Goal: Task Accomplishment & Management: Use online tool/utility

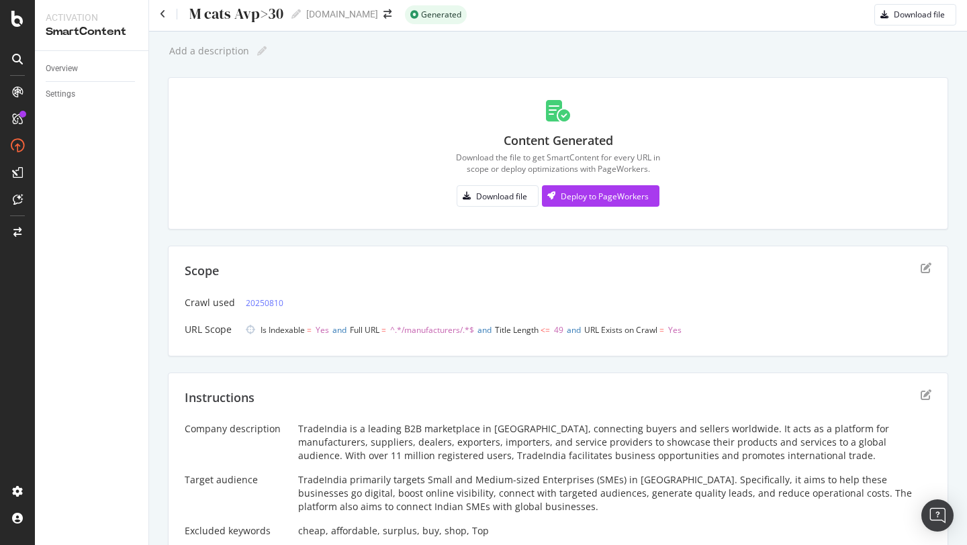
scroll to position [9, 0]
click at [929, 269] on icon "edit" at bounding box center [926, 266] width 11 height 11
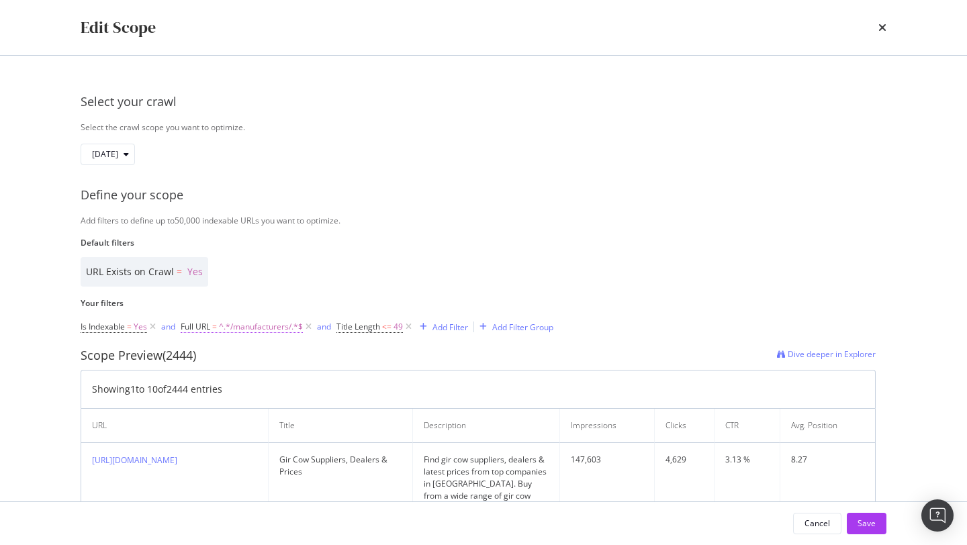
click at [279, 326] on span "^.*/manufacturers/.*$" at bounding box center [261, 327] width 84 height 19
click at [238, 379] on input "/manufacturers/" at bounding box center [256, 383] width 127 height 21
type input "-city-"
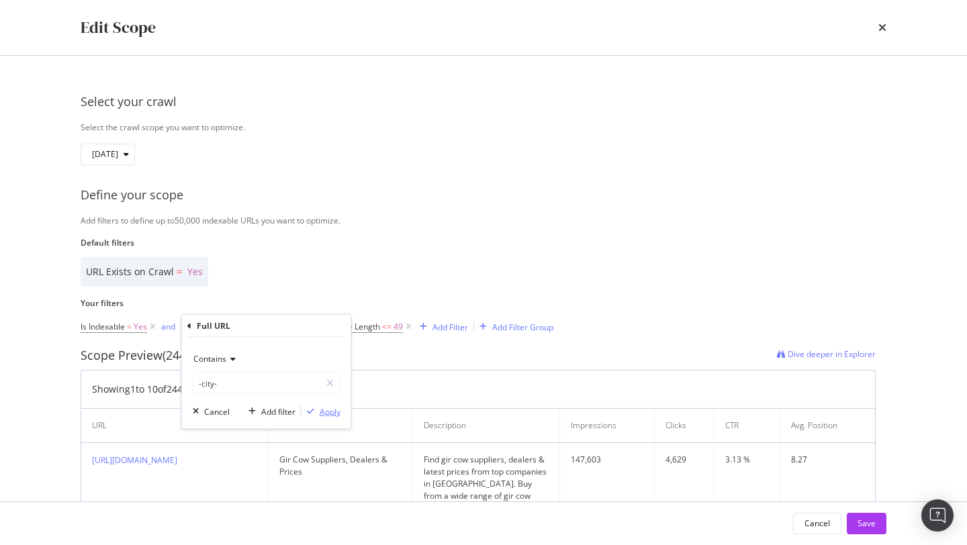
click at [334, 410] on div "Apply" at bounding box center [330, 411] width 21 height 11
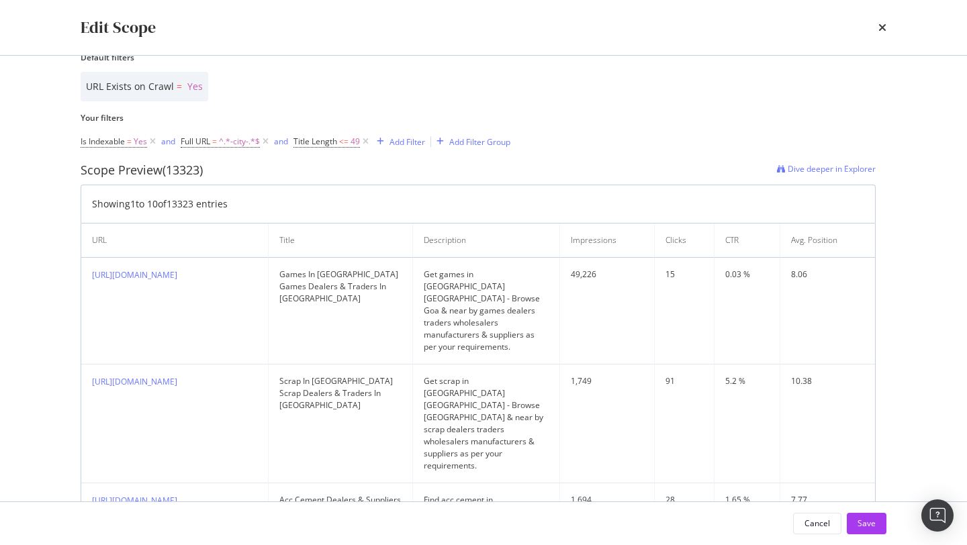
scroll to position [189, 0]
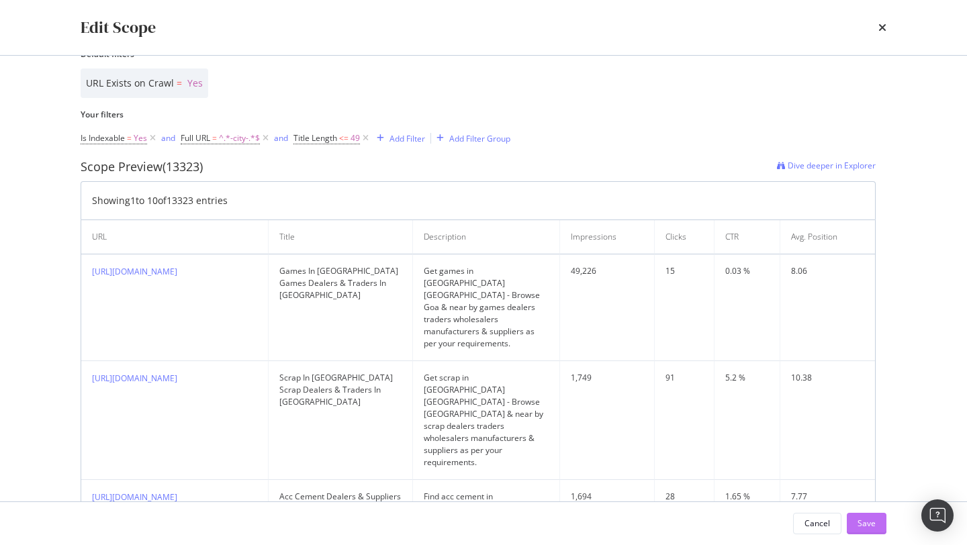
click at [866, 521] on div "Save" at bounding box center [867, 523] width 18 height 11
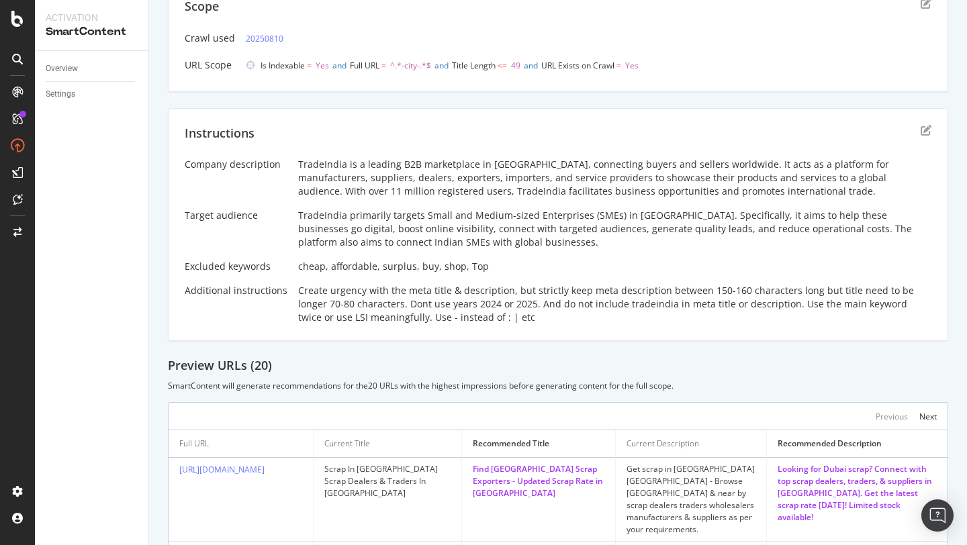
scroll to position [101, 0]
click at [924, 134] on icon "edit" at bounding box center [926, 132] width 11 height 11
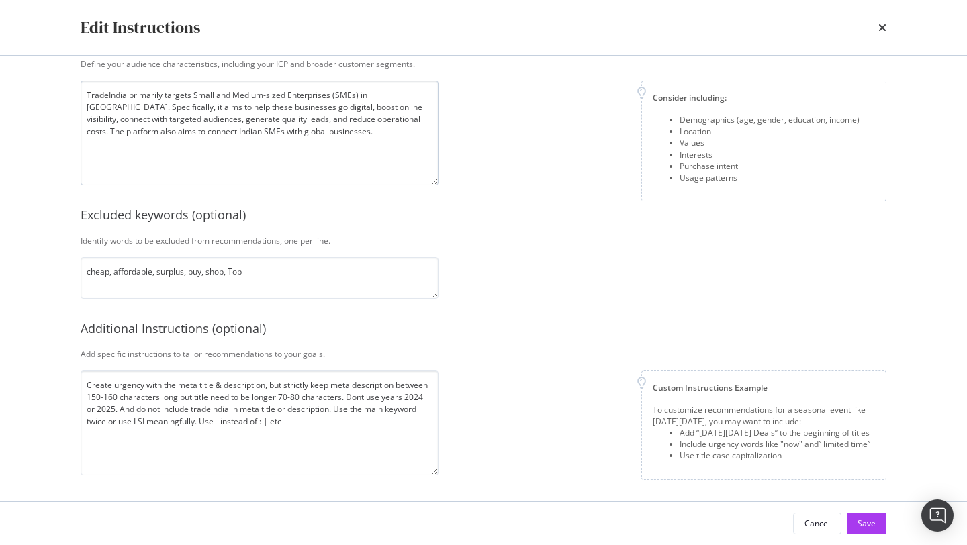
scroll to position [238, 0]
click at [110, 412] on textarea "Create urgency with the meta title & description, but strictly keep meta descri…" at bounding box center [260, 424] width 358 height 105
click at [241, 415] on textarea "Create urgency with the meta title & description, but strictly keep meta descri…" at bounding box center [260, 424] width 358 height 105
click at [262, 412] on textarea "Create urgency with the meta title & description, but strictly keep meta descri…" at bounding box center [260, 424] width 358 height 105
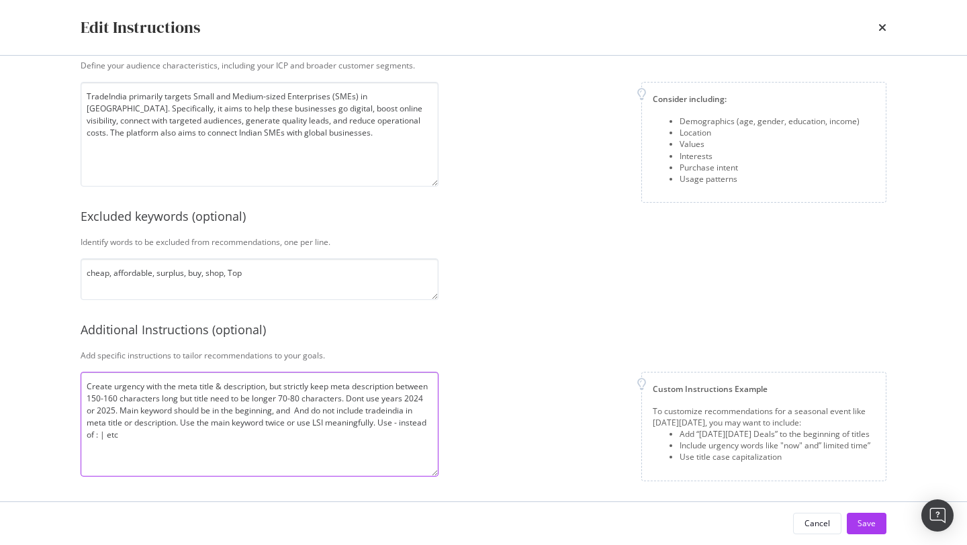
scroll to position [240, 0]
click at [298, 411] on textarea "Create urgency with the meta title & description, but strictly keep meta descri…" at bounding box center [260, 423] width 358 height 105
type textarea "Create urgency with the meta title & description, but strictly keep meta descri…"
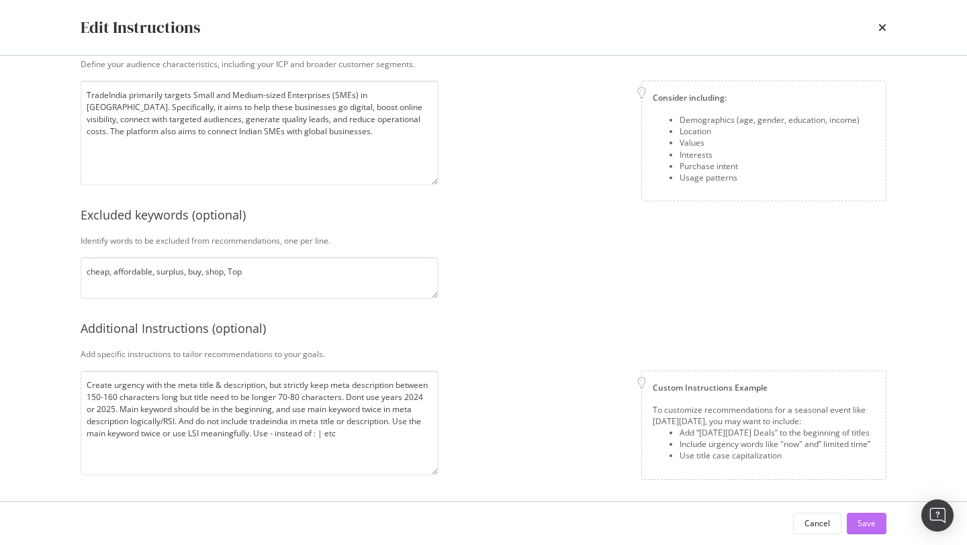
click at [859, 527] on div "Save" at bounding box center [867, 523] width 18 height 11
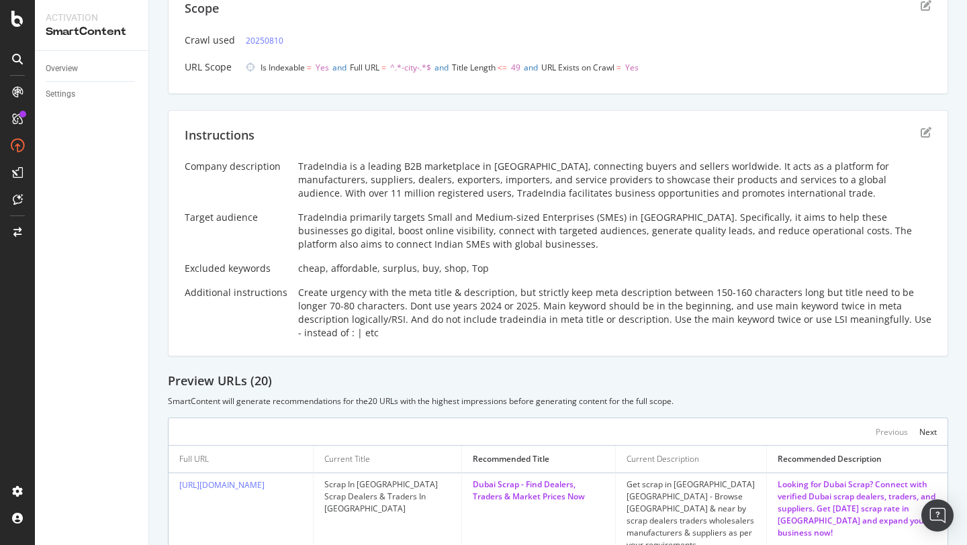
click at [646, 336] on div "Create urgency with the meta title & description, but strictly keep meta descri…" at bounding box center [614, 313] width 633 height 54
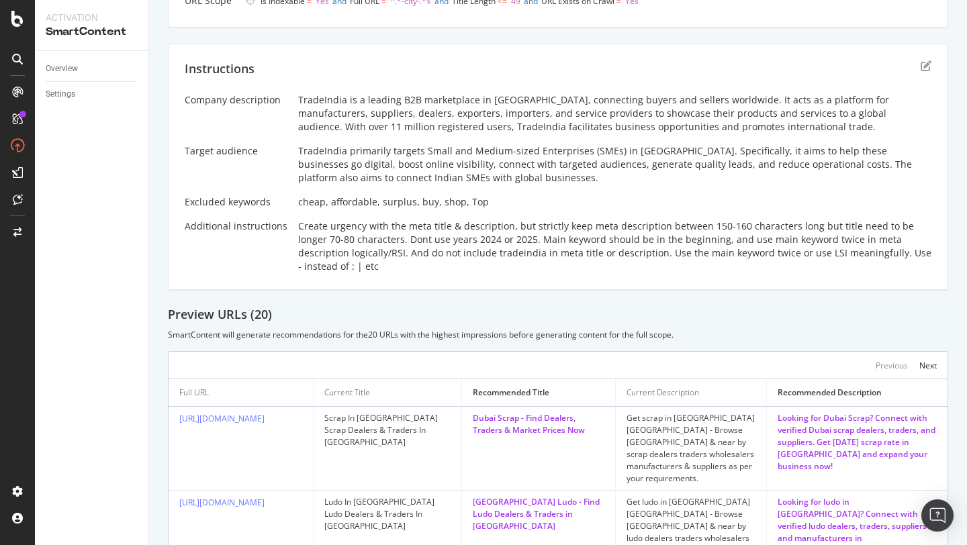
scroll to position [0, 0]
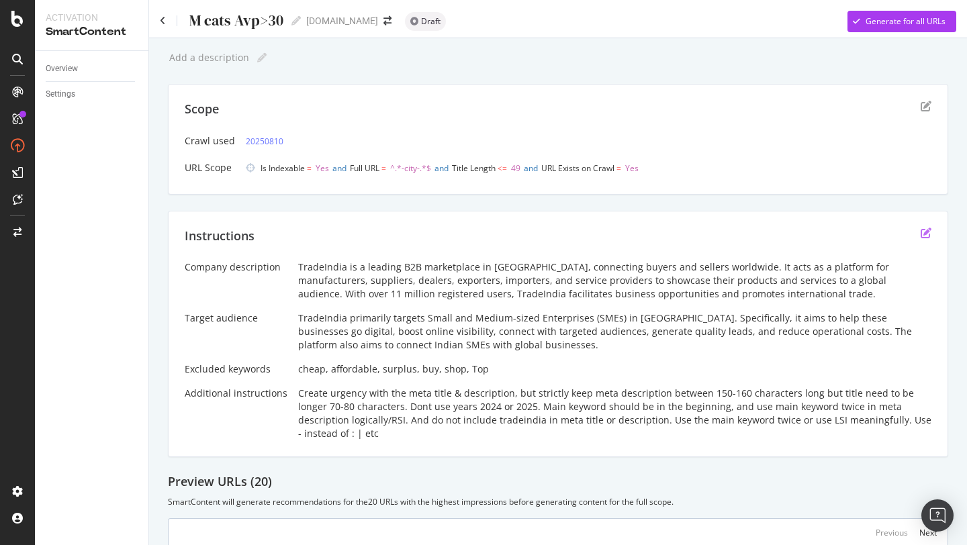
click at [928, 232] on icon "edit" at bounding box center [926, 233] width 11 height 11
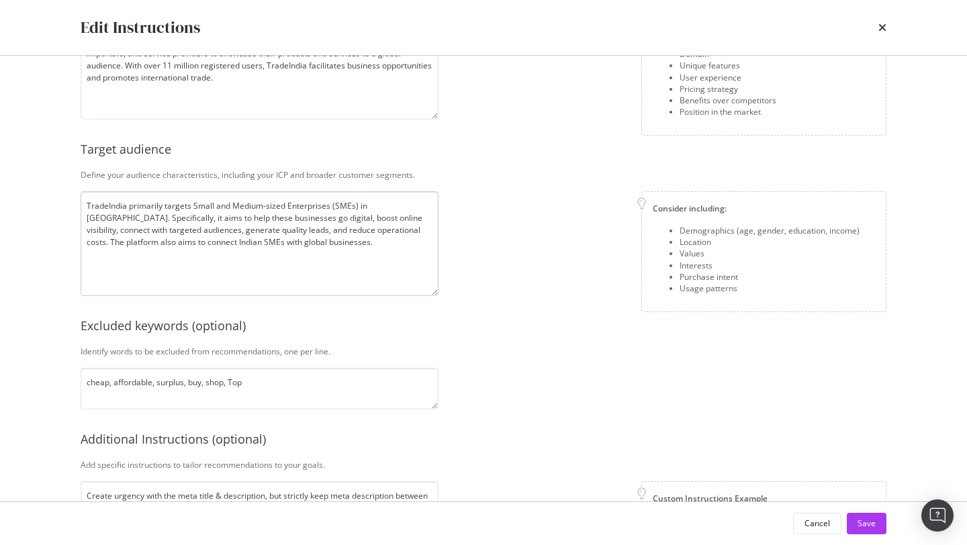
scroll to position [240, 0]
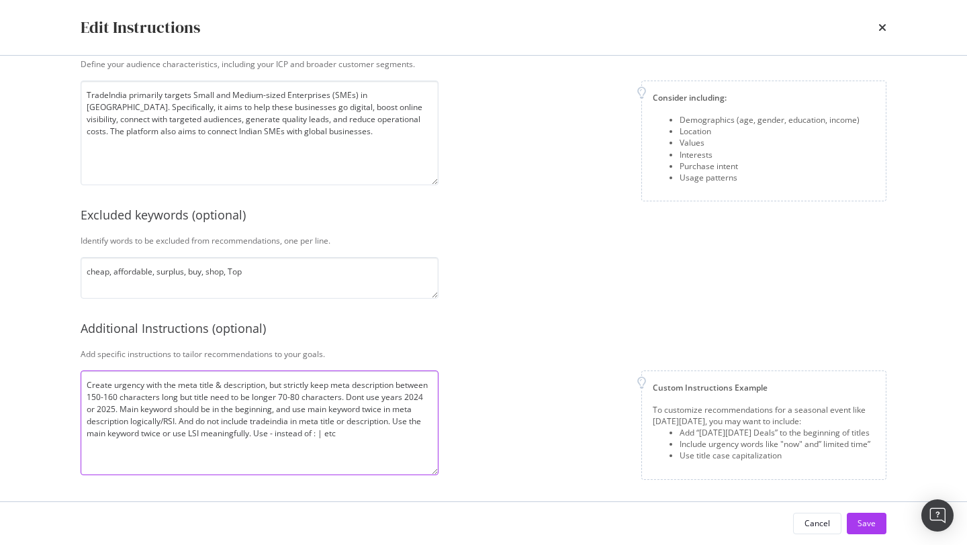
click at [180, 422] on textarea "Create urgency with the meta title & description, but strictly keep meta descri…" at bounding box center [260, 423] width 358 height 105
click at [169, 421] on textarea "Create urgency with the meta title & description, but strictly keep meta descri…" at bounding box center [260, 423] width 358 height 105
type textarea "Create urgency with the meta title & description, but strictly keep meta descri…"
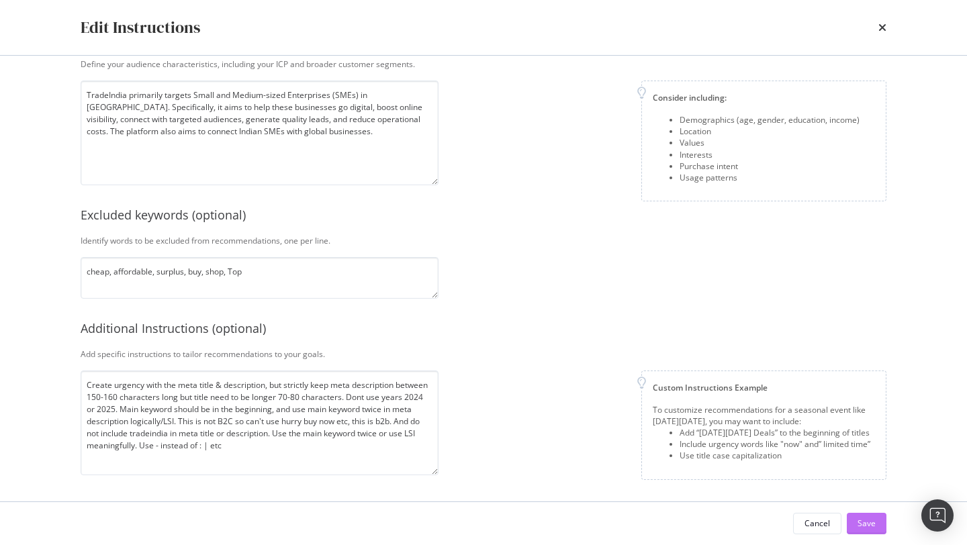
click at [852, 515] on button "Save" at bounding box center [867, 523] width 40 height 21
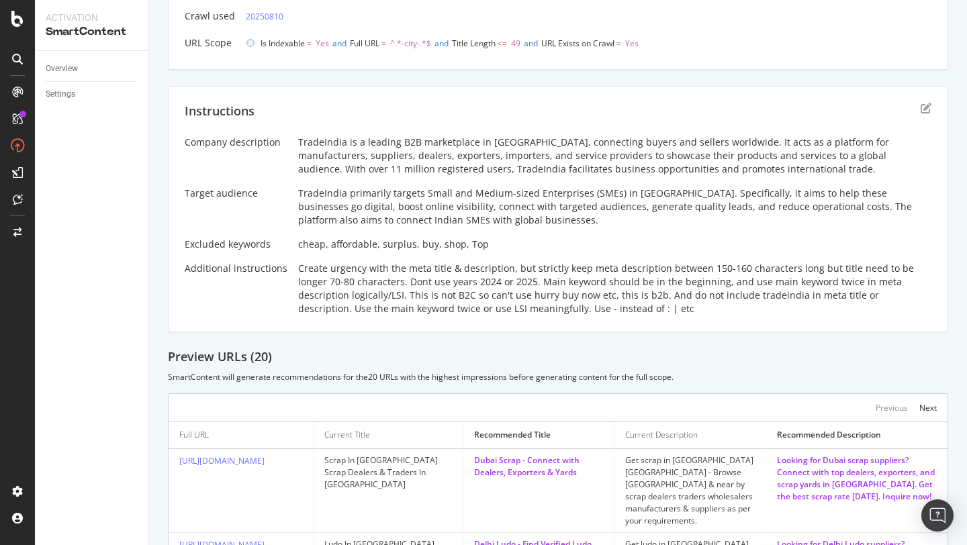
scroll to position [128, 0]
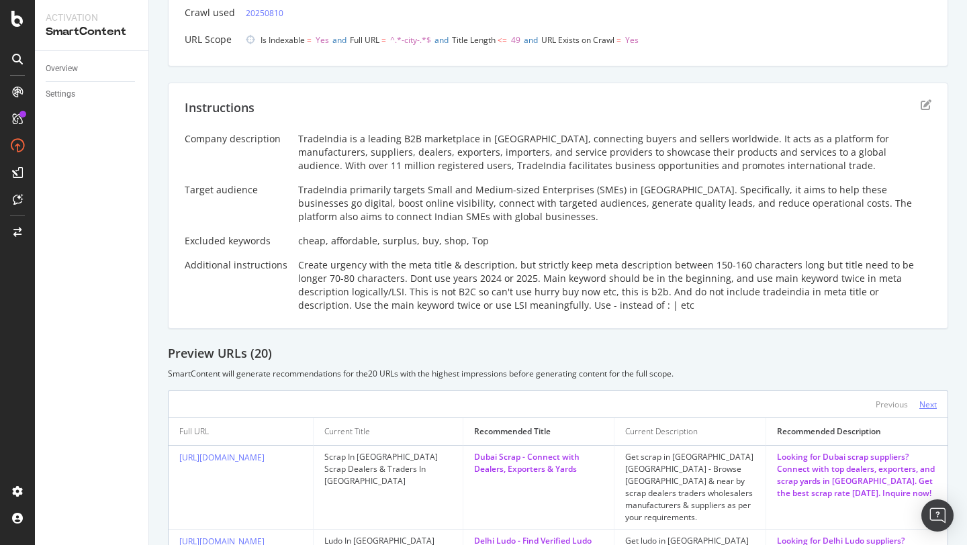
click at [926, 404] on div "Next" at bounding box center [927, 404] width 17 height 11
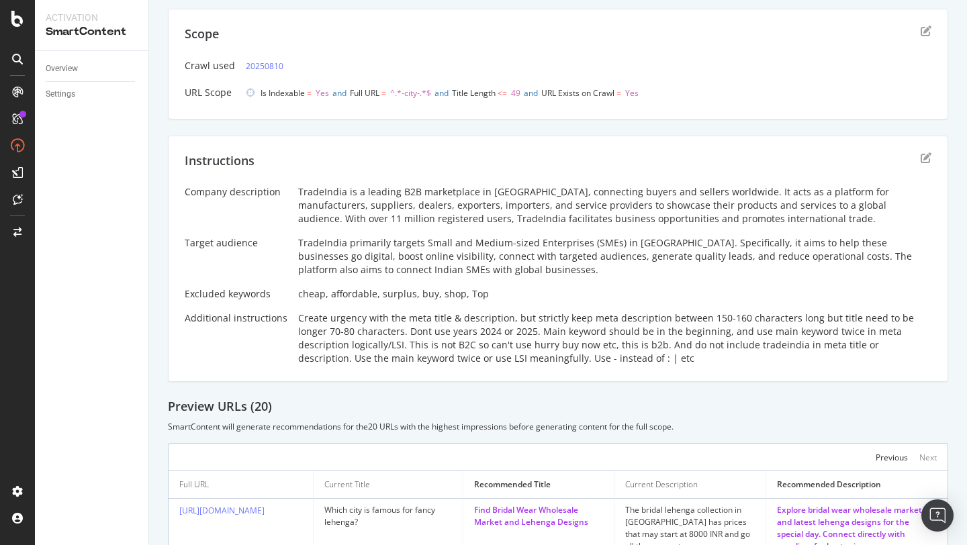
scroll to position [0, 0]
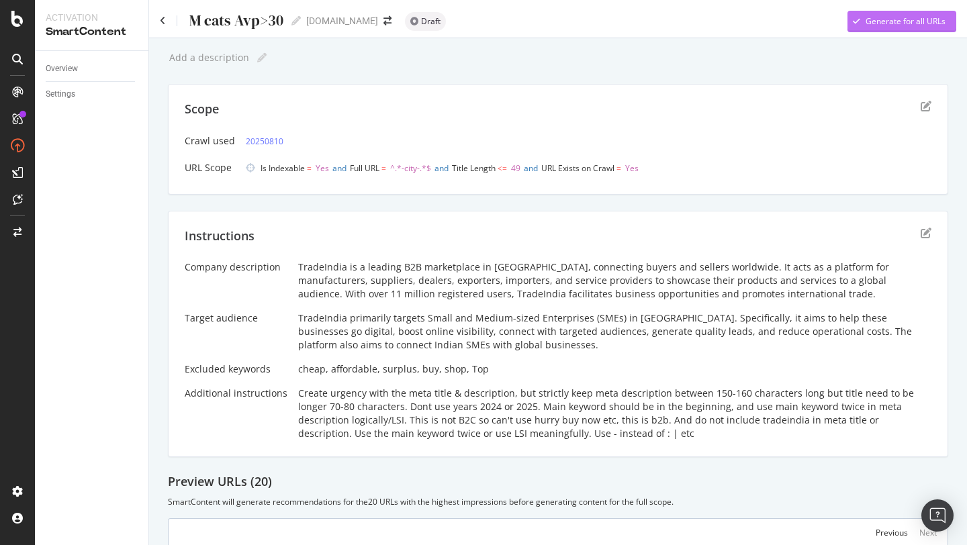
click at [902, 29] on div "Generate for all URLs" at bounding box center [897, 21] width 98 height 20
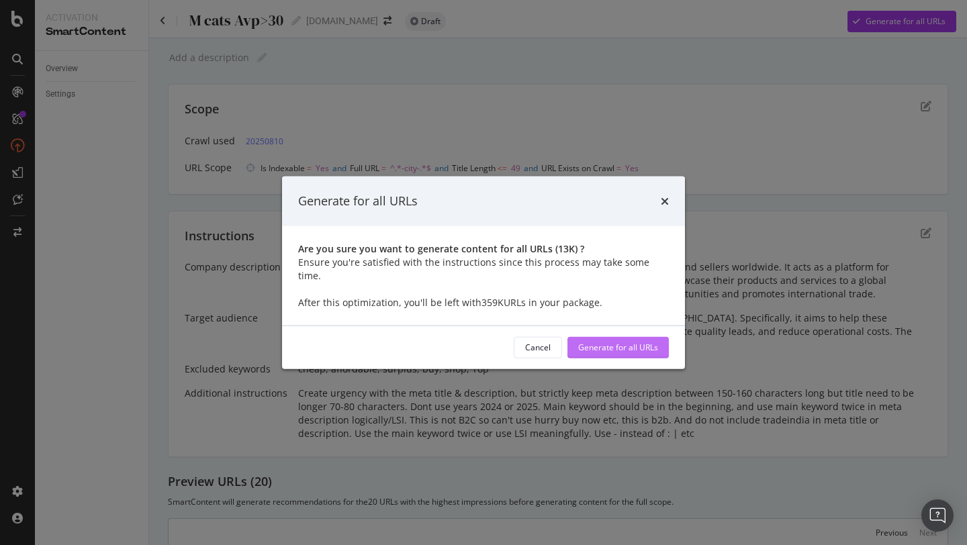
click at [615, 342] on div "Generate for all URLs" at bounding box center [618, 347] width 80 height 11
